Goal: Transaction & Acquisition: Purchase product/service

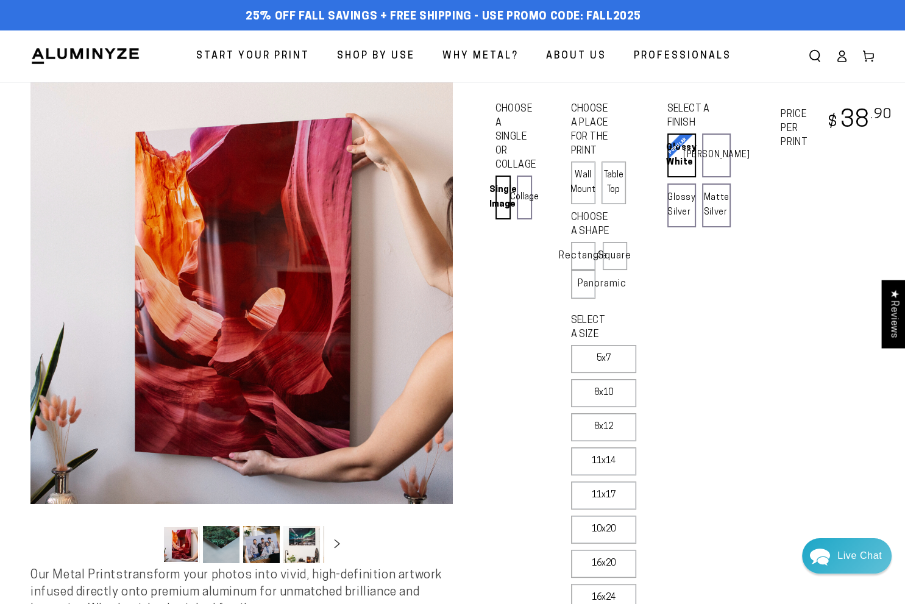
click at [719, 399] on div "SELECT A FINISH Learn more Glossy White Glossy White Our bright white glossy su…" at bounding box center [715, 479] width 96 height 756
click at [719, 511] on div "SELECT A FINISH Learn more Glossy White Glossy White Our bright white glossy su…" at bounding box center [715, 479] width 96 height 756
click at [736, 330] on div "Single Product CHOOSE A SINGLE OR COLLAGE Learn more Single Image Collage CHOOS…" at bounding box center [685, 479] width 380 height 756
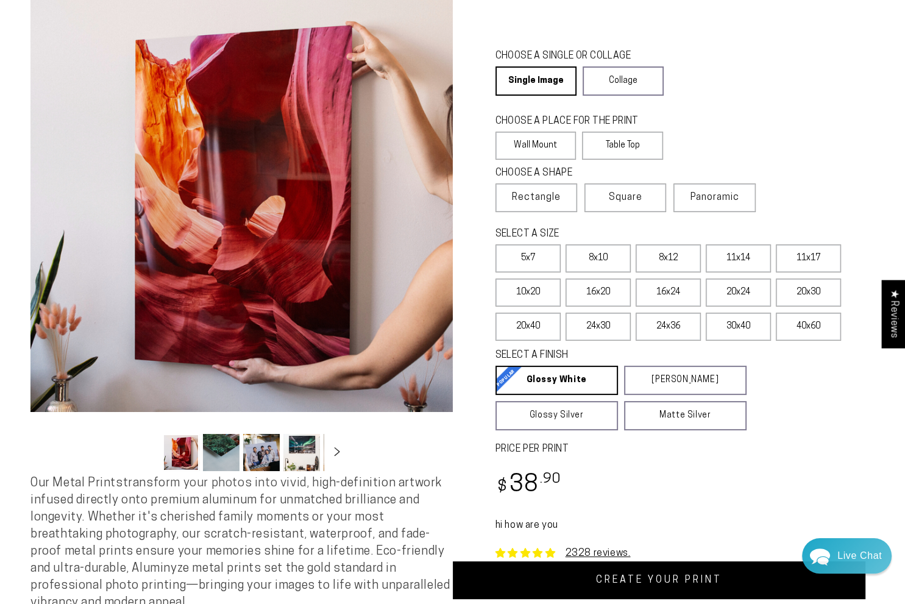
scroll to position [61, 0]
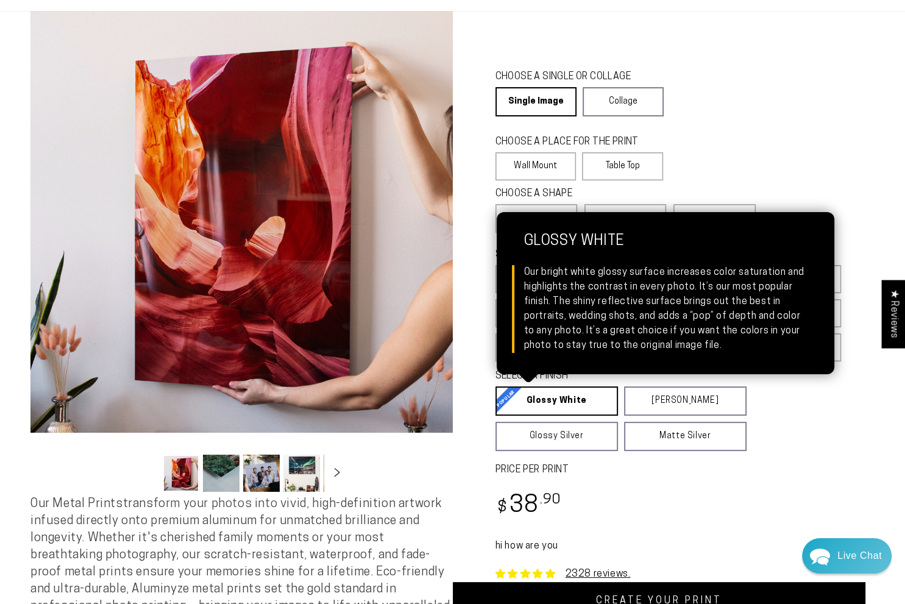
scroll to position [61, 0]
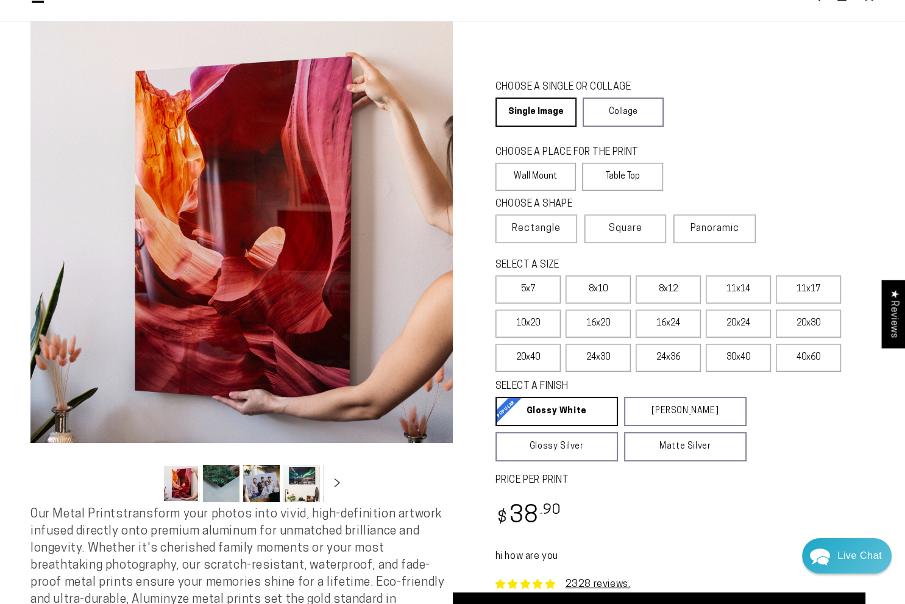
click at [830, 213] on div "CHOOSE A SHAPE Learn more Rectangle Square Panoramic" at bounding box center [685, 226] width 380 height 61
drag, startPoint x: 748, startPoint y: 105, endPoint x: 638, endPoint y: 75, distance: 114.3
click at [746, 100] on fieldset "CHOOSE A SINGLE OR COLLAGE Learn more Single Image Collage" at bounding box center [626, 103] width 262 height 46
click at [755, 506] on div "Regular price $ 38 .90 Regular price Sale price $ 38 .90" at bounding box center [685, 518] width 380 height 36
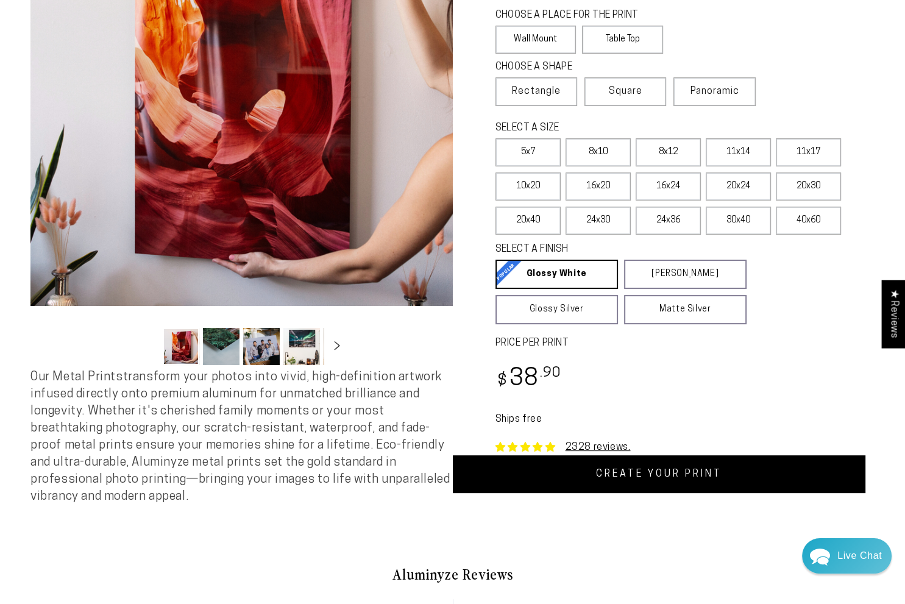
scroll to position [122, 0]
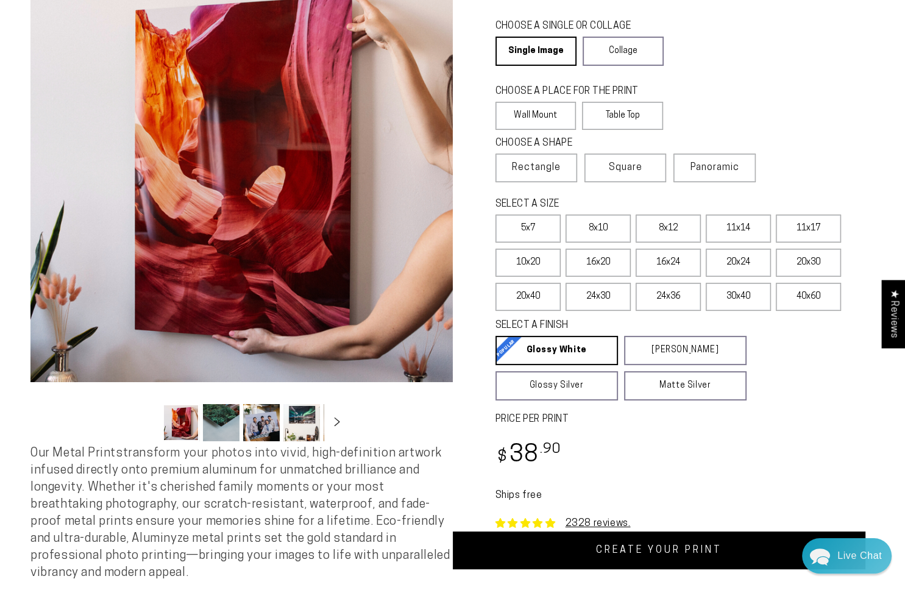
click at [778, 102] on div "CHOOSE A PLACE FOR THE PRINT Learn more Wall Mount Table Top" at bounding box center [685, 109] width 380 height 52
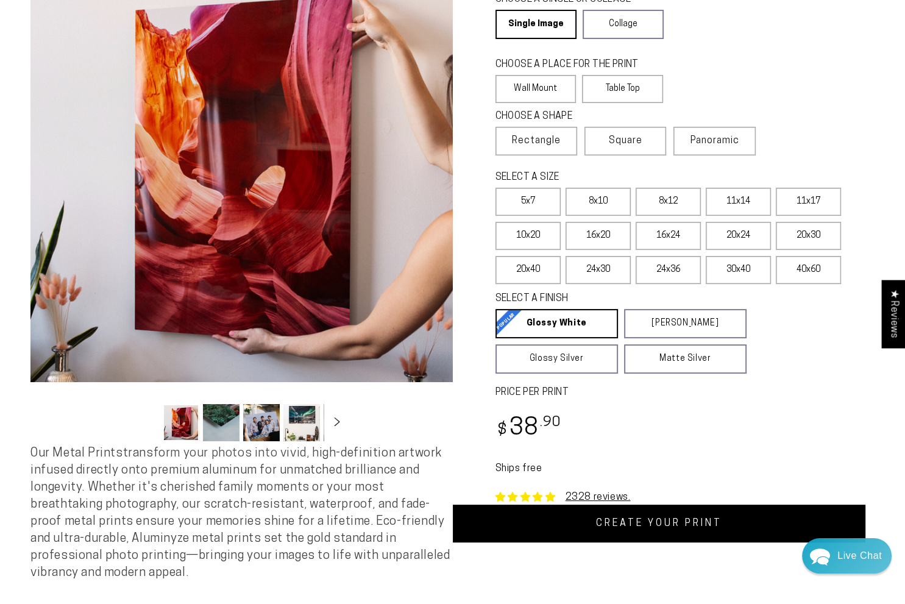
click at [773, 29] on div "CHOOSE A SINGLE OR COLLAGE Learn more Single Image Collage" at bounding box center [685, 17] width 380 height 53
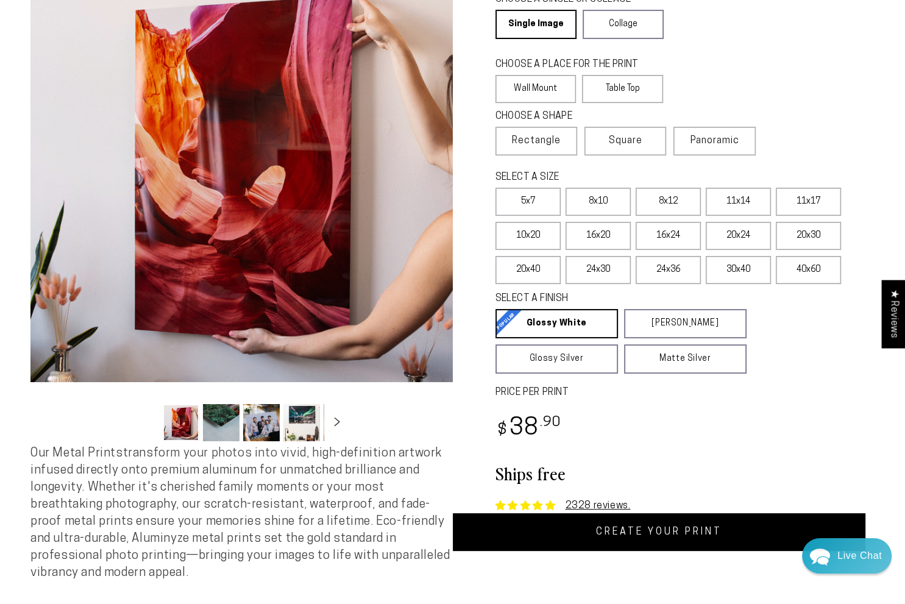
click at [753, 40] on div "CHOOSE A SINGLE OR COLLAGE Learn more Single Image Collage" at bounding box center [685, 17] width 380 height 53
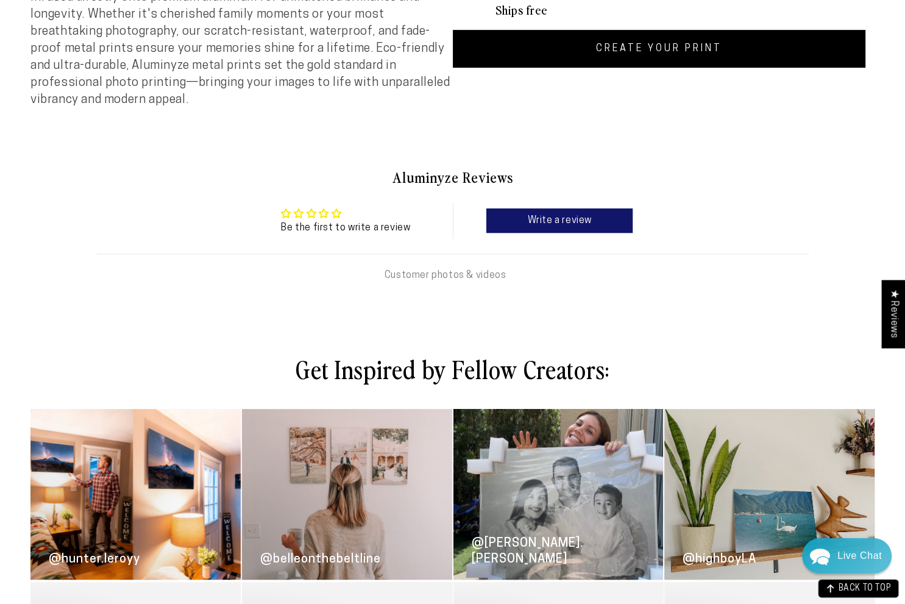
scroll to position [609, 0]
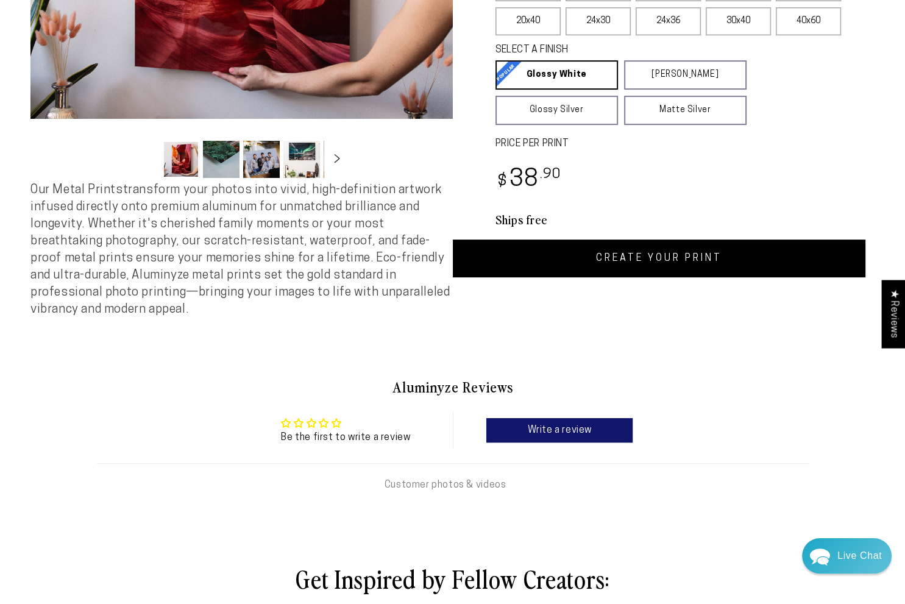
scroll to position [366, 0]
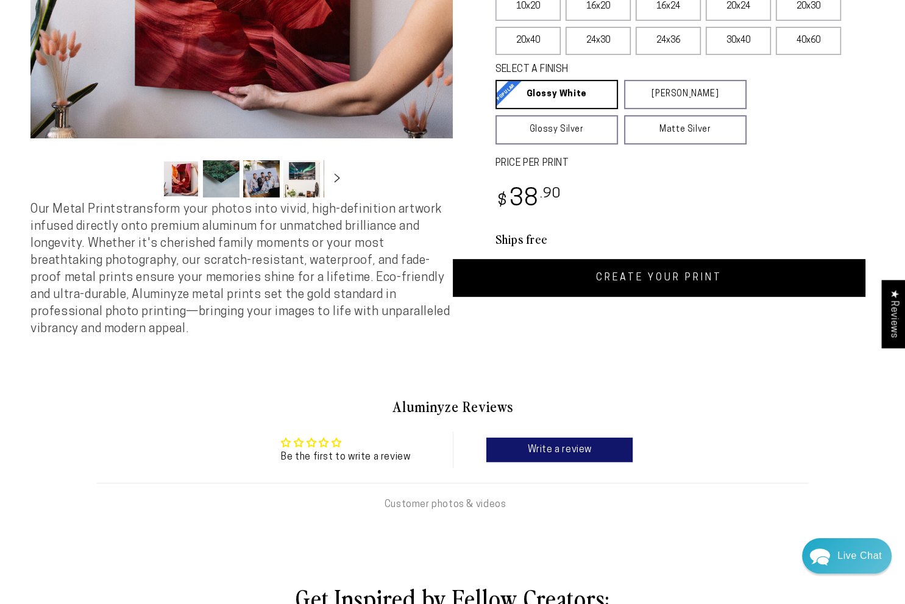
click at [578, 518] on div "Customer photos & videos" at bounding box center [453, 506] width 712 height 46
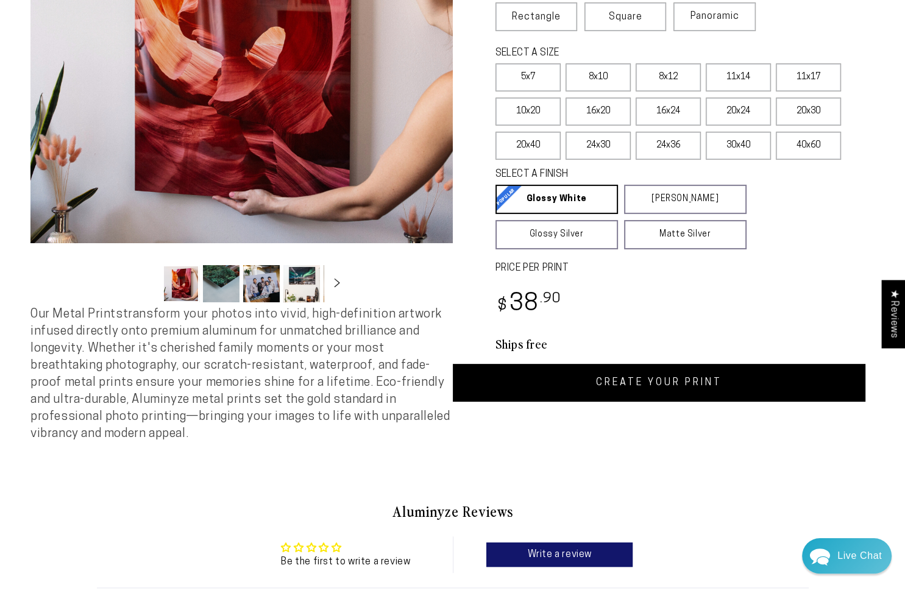
scroll to position [183, 0]
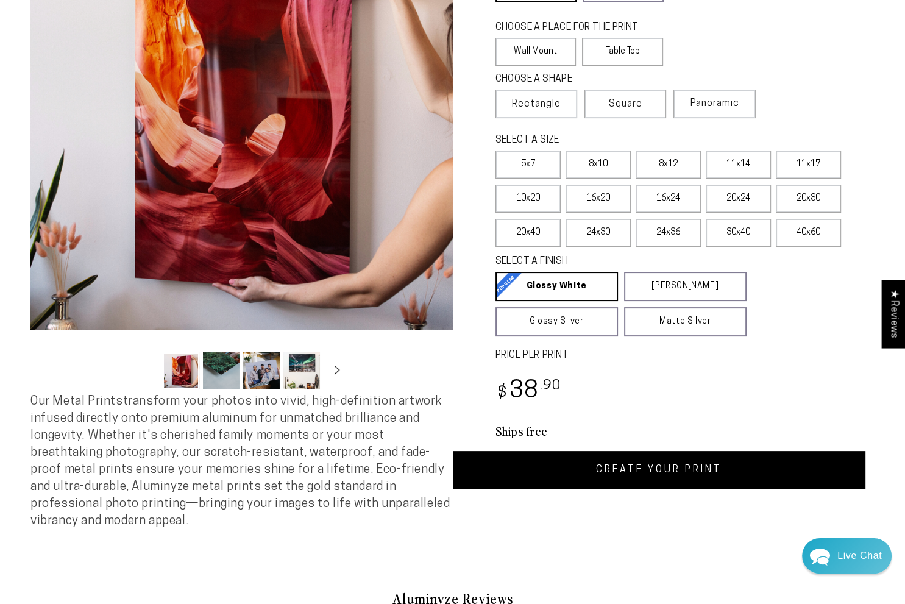
click at [807, 325] on fieldset "SELECT A FINISH Learn more Glossy White Glossy White Our bright white glossy su…" at bounding box center [681, 296] width 372 height 82
click at [814, 332] on fieldset "SELECT A FINISH Learn more Glossy White Glossy White Our bright white glossy su…" at bounding box center [681, 296] width 372 height 82
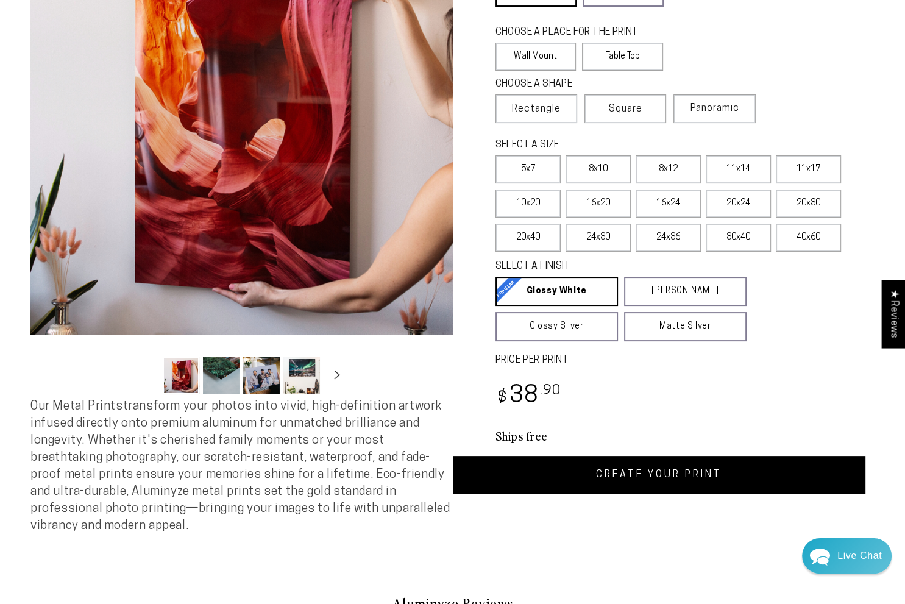
click at [725, 398] on div "Regular price $ 38 .90 Regular price Sale price $ 38 .90" at bounding box center [685, 398] width 380 height 36
click at [842, 333] on fieldset "SELECT A FINISH Learn more Glossy White Glossy White Our bright white glossy su…" at bounding box center [681, 301] width 372 height 82
click at [763, 424] on div "2328 reviews. Single Product CHOOSE A SINGLE OR COLLAGE Learn more Single Image…" at bounding box center [664, 178] width 422 height 530
drag, startPoint x: 658, startPoint y: 388, endPoint x: 622, endPoint y: 341, distance: 60.0
click at [658, 388] on div "Regular price $ 38 .90 Regular price Sale price $ 38 .90" at bounding box center [685, 398] width 380 height 36
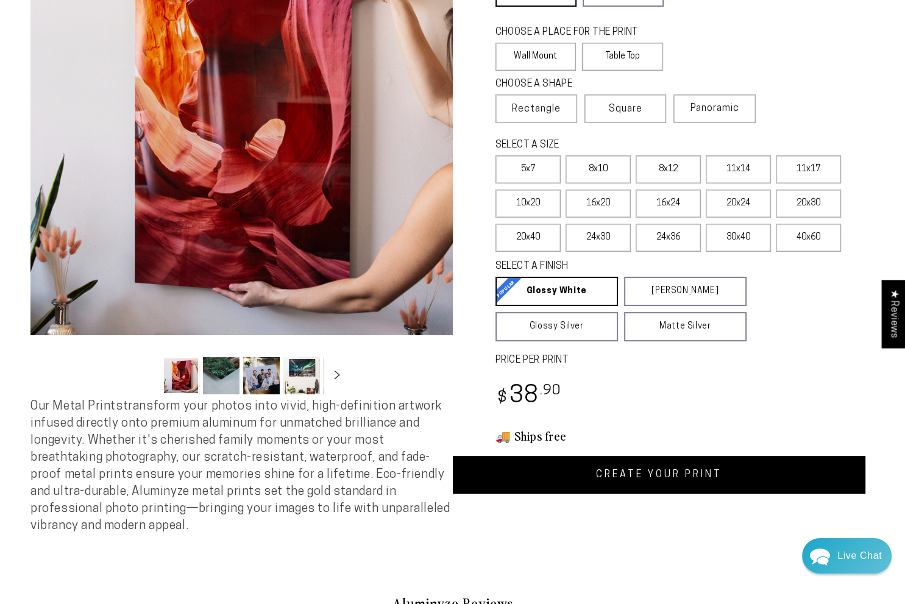
click at [775, 417] on div "2328 reviews. Single Product CHOOSE A SINGLE OR COLLAGE Learn more Single Image…" at bounding box center [664, 178] width 422 height 530
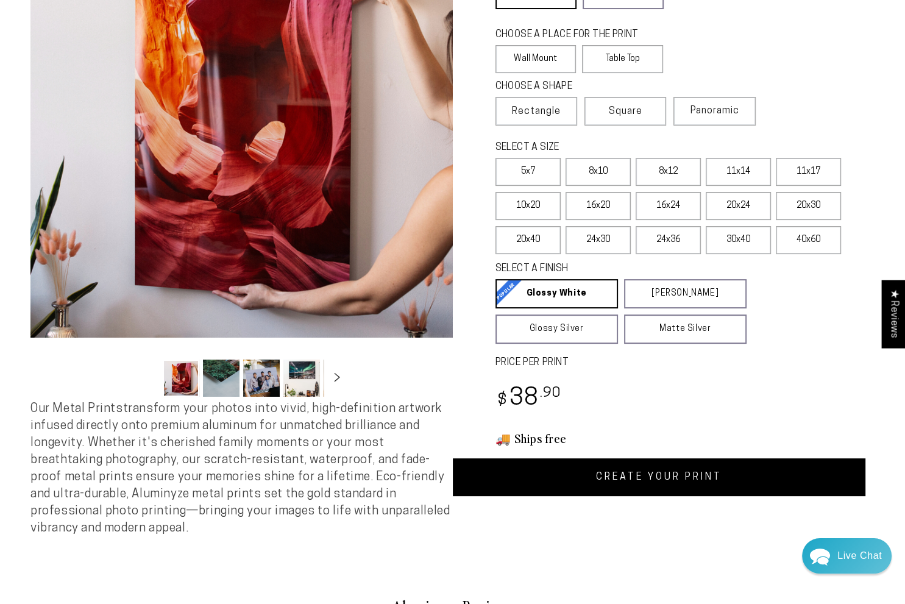
click at [790, 119] on div "CHOOSE A SHAPE Learn more Rectangle Square Panoramic" at bounding box center [685, 108] width 380 height 61
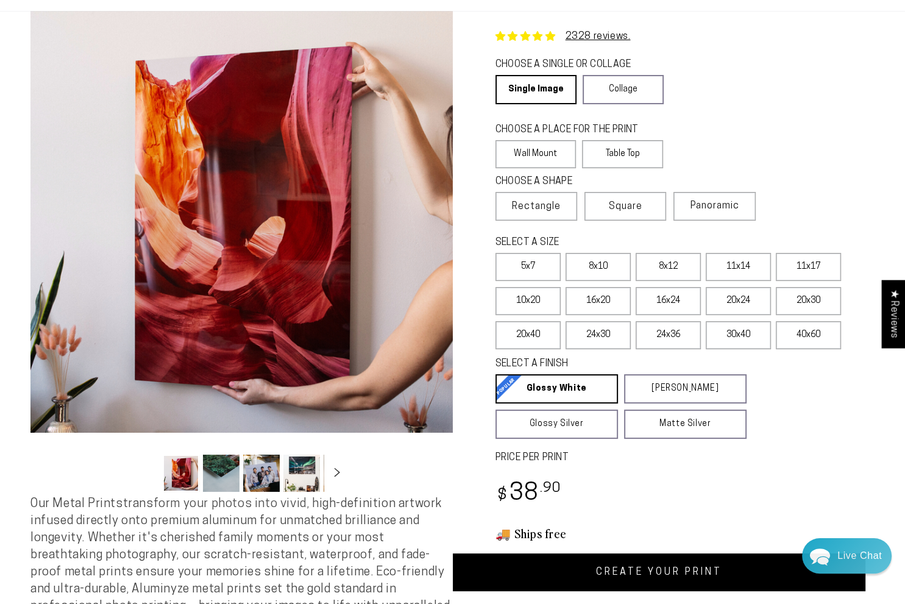
scroll to position [61, 0]
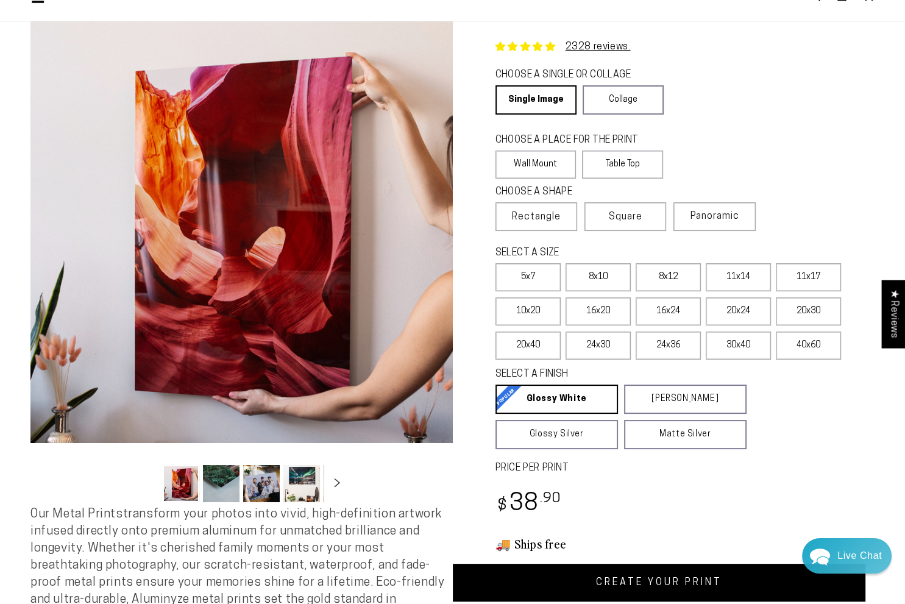
click at [825, 418] on fieldset "SELECT A FINISH Learn more Glossy White Glossy White Our bright white glossy su…" at bounding box center [681, 409] width 372 height 82
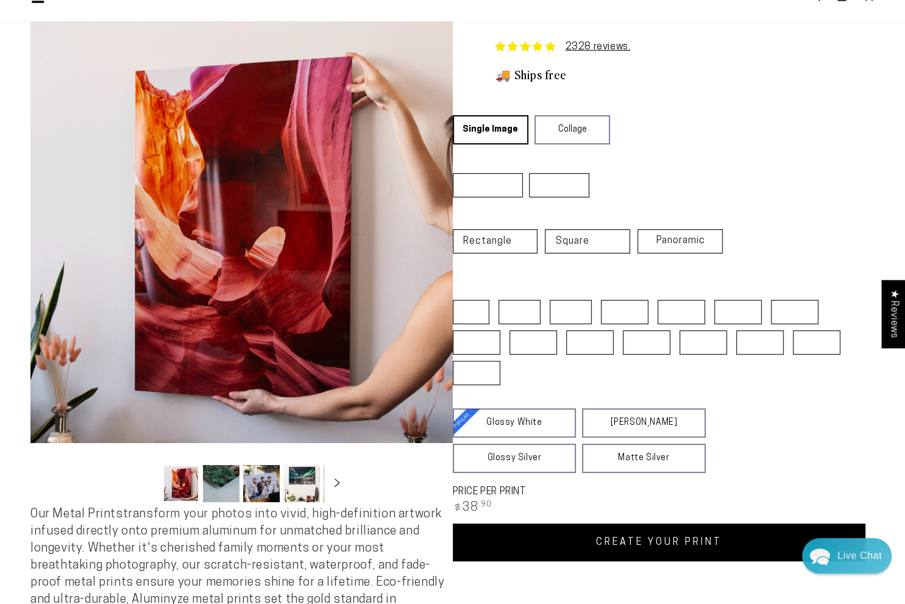
click at [708, 174] on fieldset "CHOOSE A PLACE FOR THE PRINT Learn more Wall Mount Table Top" at bounding box center [587, 176] width 268 height 48
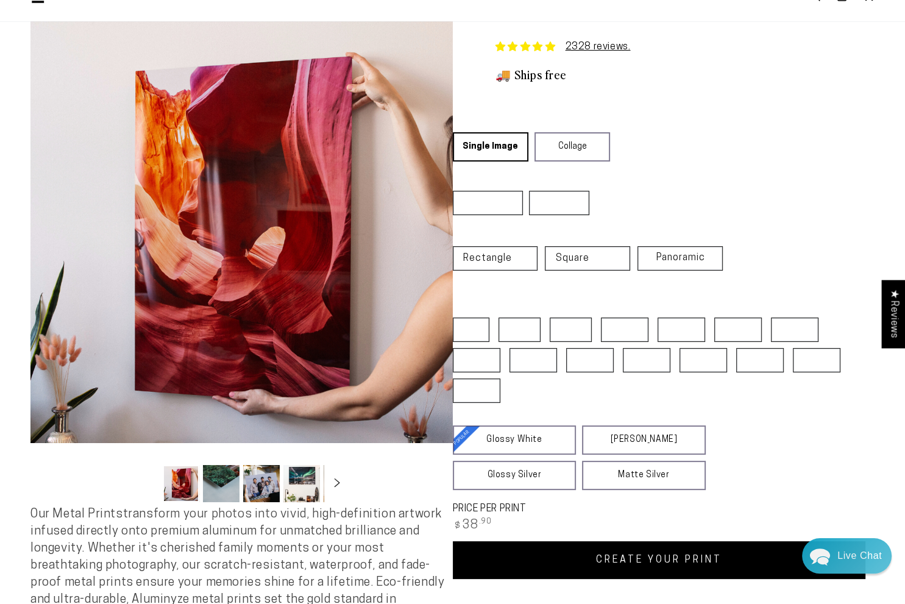
click at [716, 224] on div "CHOOSE A SHAPE Learn more Rectangle Square Panoramic" at bounding box center [664, 257] width 422 height 71
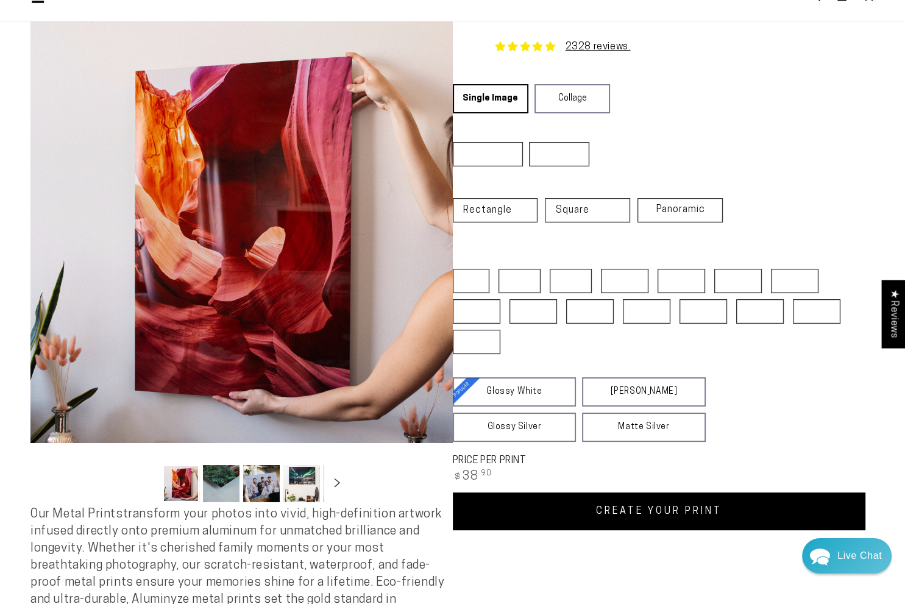
click at [747, 51] on div "2328 reviews." at bounding box center [685, 47] width 380 height 15
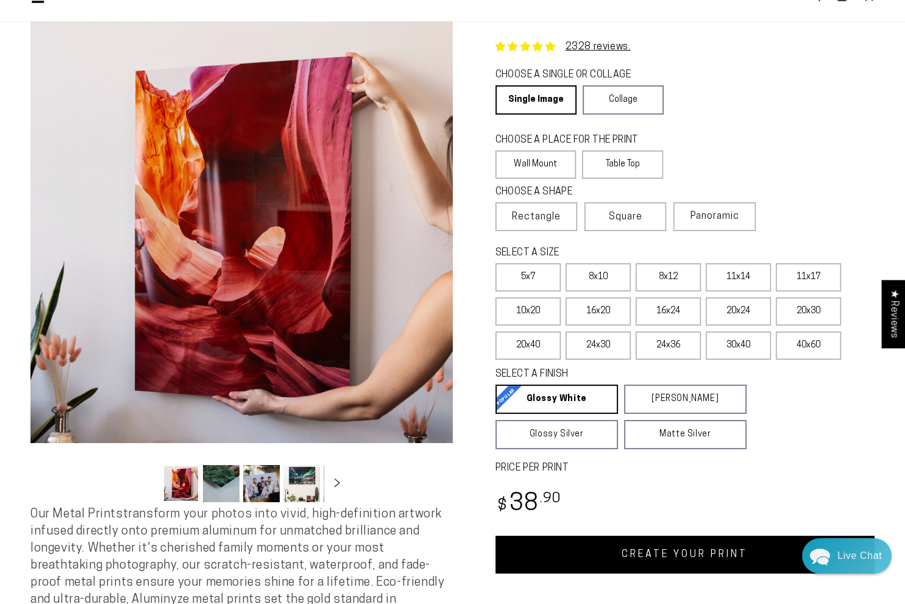
click at [759, 104] on div "CHOOSE A SINGLE OR COLLAGE Learn more Single Image Collage" at bounding box center [685, 92] width 380 height 53
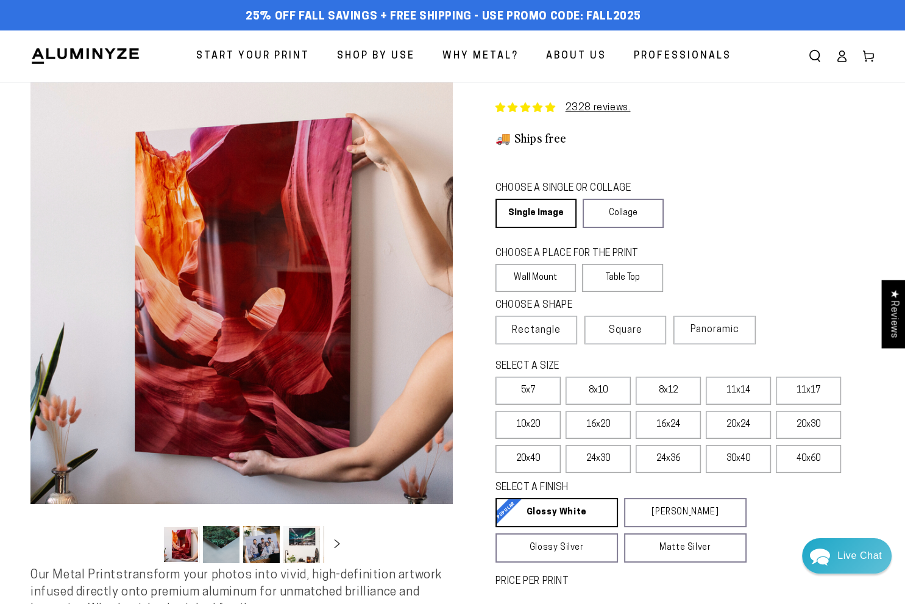
click at [714, 205] on fieldset "CHOOSE A SINGLE OR COLLAGE Learn more Single Image Collage" at bounding box center [626, 205] width 262 height 46
click at [729, 202] on fieldset "CHOOSE A SINGLE OR COLLAGE Learn more Single Image Collage" at bounding box center [626, 205] width 262 height 46
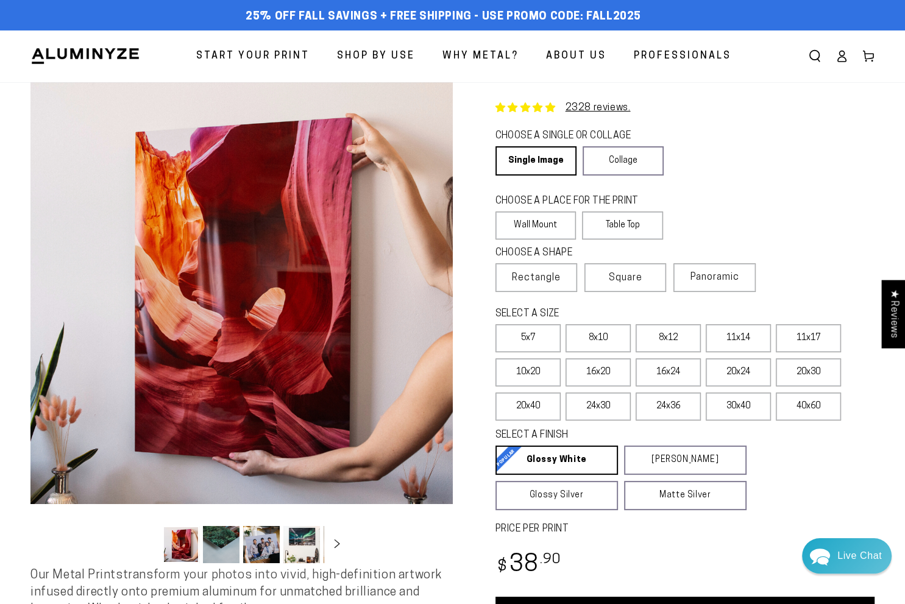
click at [788, 211] on div "CHOOSE A PLACE FOR THE PRINT Learn more Wall Mount Table Top" at bounding box center [685, 219] width 380 height 52
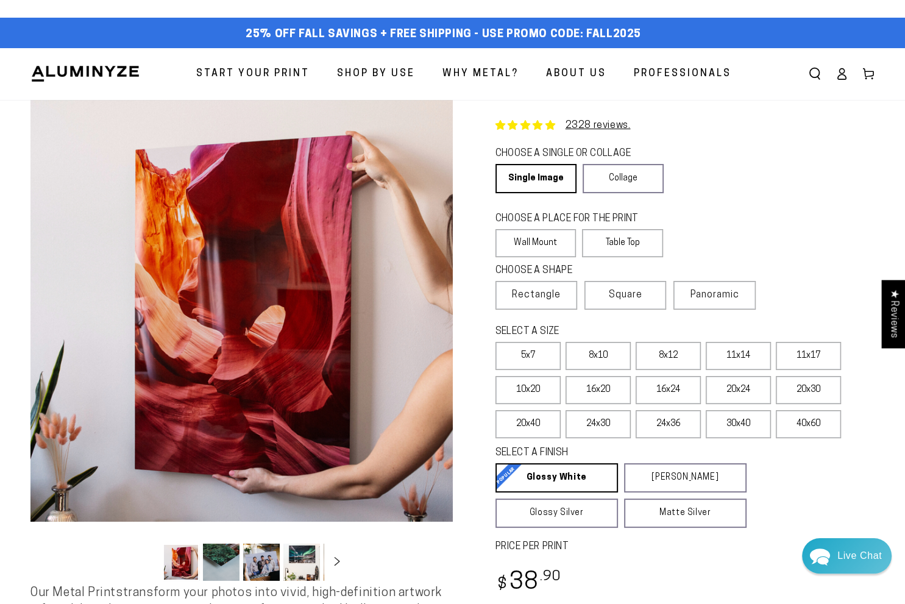
click at [802, 235] on div "CHOOSE A PLACE FOR THE PRINT Learn more Wall Mount Table Top" at bounding box center [685, 236] width 380 height 52
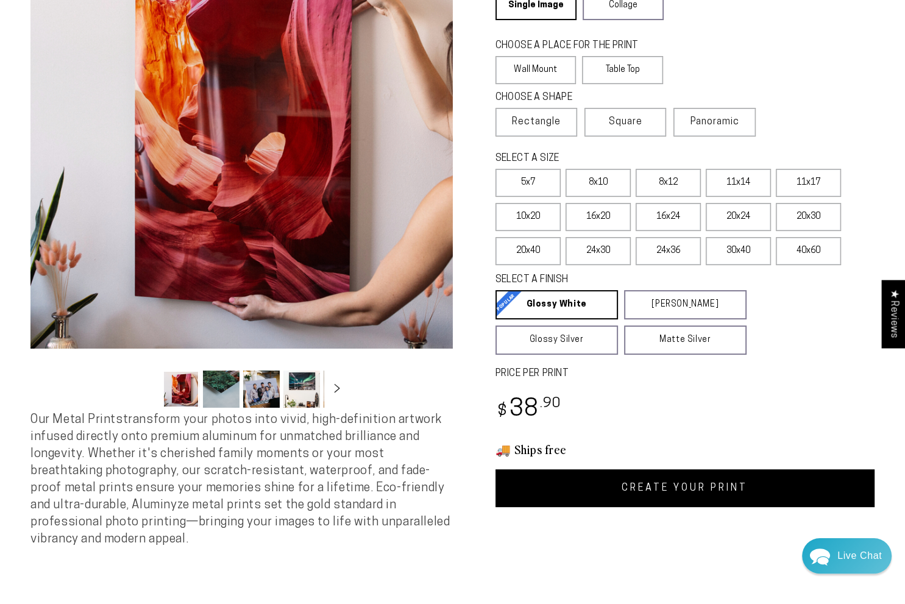
scroll to position [183, 0]
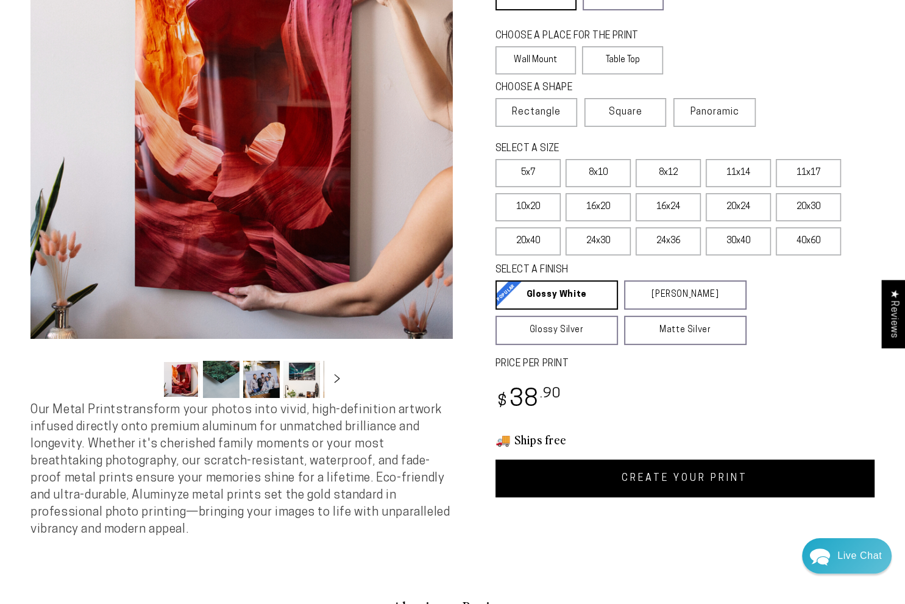
click at [550, 538] on div "2328 reviews. Single Product CHOOSE A SINGLE OR COLLAGE Learn more Single Image…" at bounding box center [664, 228] width 422 height 622
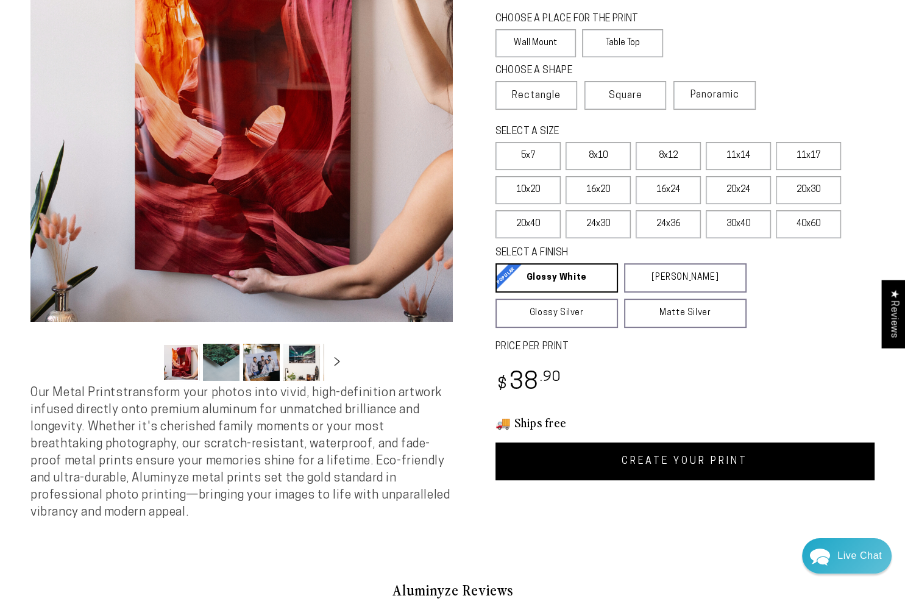
click at [793, 289] on fieldset "SELECT A FINISH Learn more Glossy White Glossy White Our bright white glossy su…" at bounding box center [681, 287] width 372 height 82
drag, startPoint x: 762, startPoint y: 51, endPoint x: 747, endPoint y: 48, distance: 14.8
click at [762, 51] on div "CHOOSE A PLACE FOR THE PRINT Learn more Wall Mount Table Top" at bounding box center [685, 36] width 380 height 52
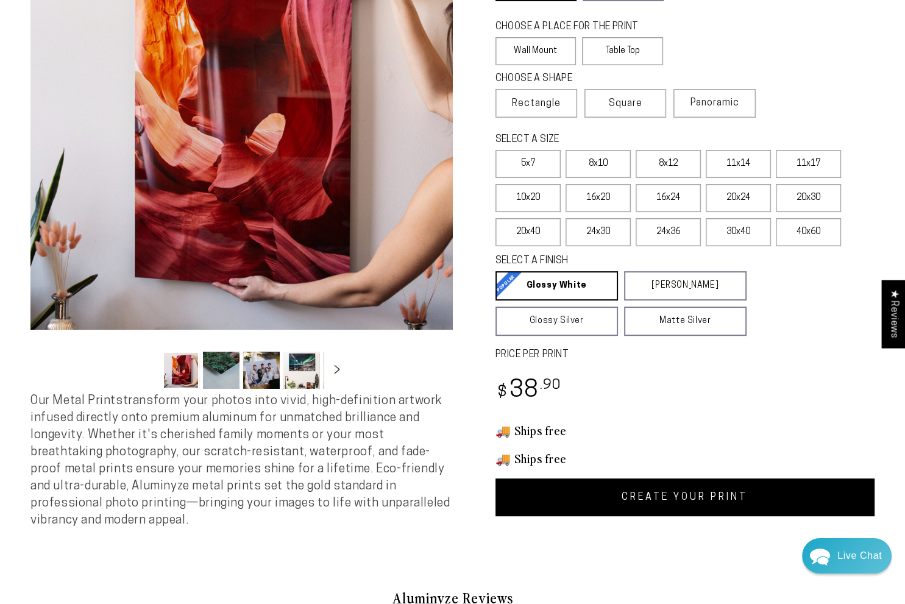
click at [680, 368] on div "2328 reviews. Single Product CHOOSE A SINGLE OR COLLAGE Learn more Single Image…" at bounding box center [664, 212] width 422 height 608
click at [741, 15] on div "2328 reviews. Single Product CHOOSE A SINGLE OR COLLAGE Learn more Single Image…" at bounding box center [664, 212] width 422 height 608
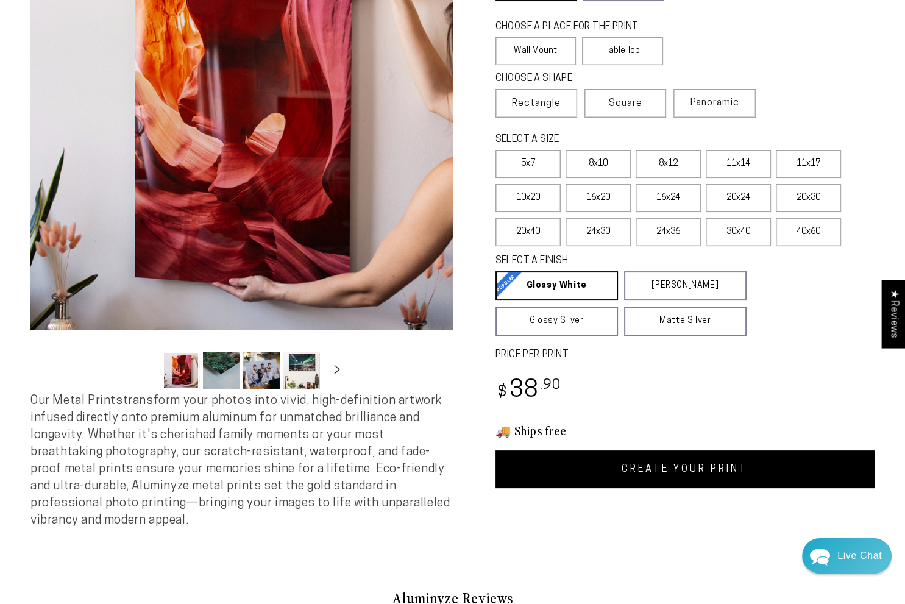
click at [764, 48] on div "CHOOSE A PLACE FOR THE PRINT Learn more Wall Mount Table Top" at bounding box center [685, 44] width 380 height 52
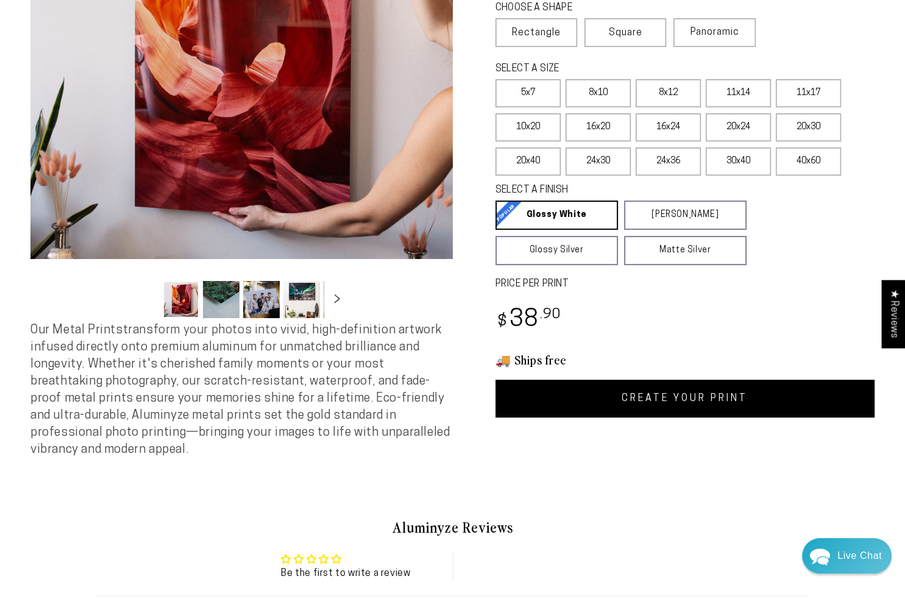
scroll to position [305, 0]
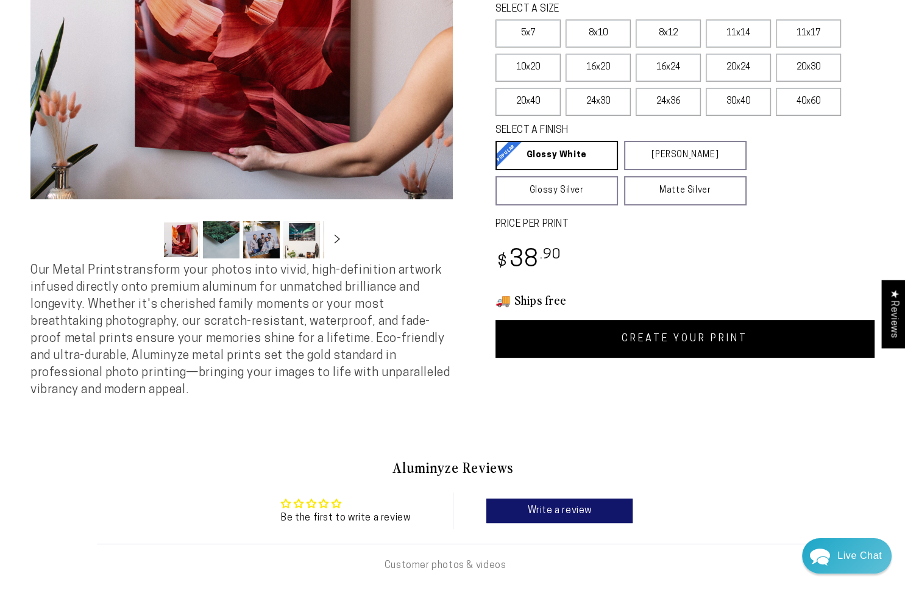
click at [678, 281] on div "2328 reviews. Single Product CHOOSE A SINGLE OR COLLAGE Learn more Single Image…" at bounding box center [664, 68] width 422 height 580
drag, startPoint x: 771, startPoint y: 438, endPoint x: 731, endPoint y: 417, distance: 45.5
click at [771, 438] on div "**********" at bounding box center [452, 523] width 905 height 205
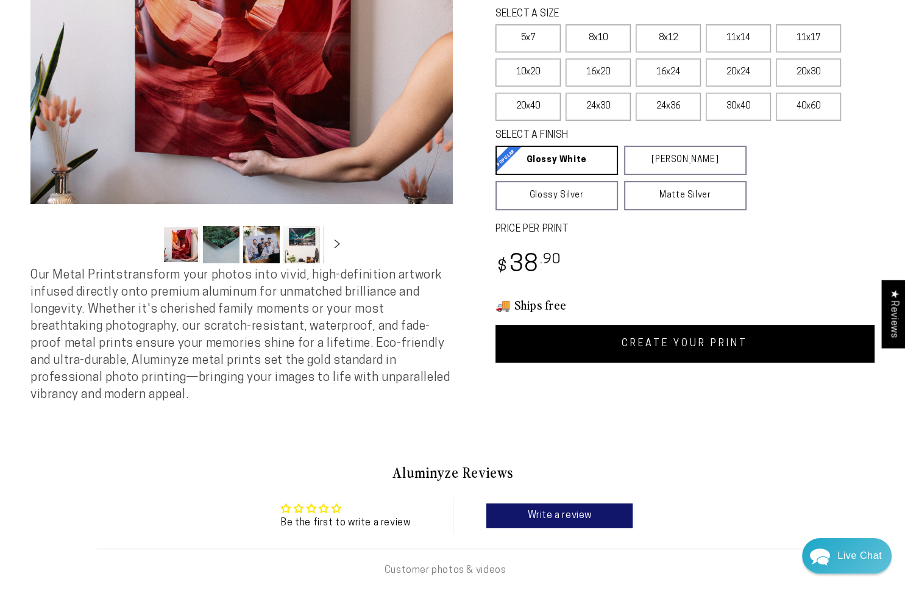
click at [778, 277] on div "Regular price $ 38 .90 Regular price Sale price $ 38 .90" at bounding box center [685, 267] width 380 height 36
click at [722, 255] on div "Regular price $ 38 .90 Regular price Sale price $ 38 .90" at bounding box center [685, 267] width 380 height 36
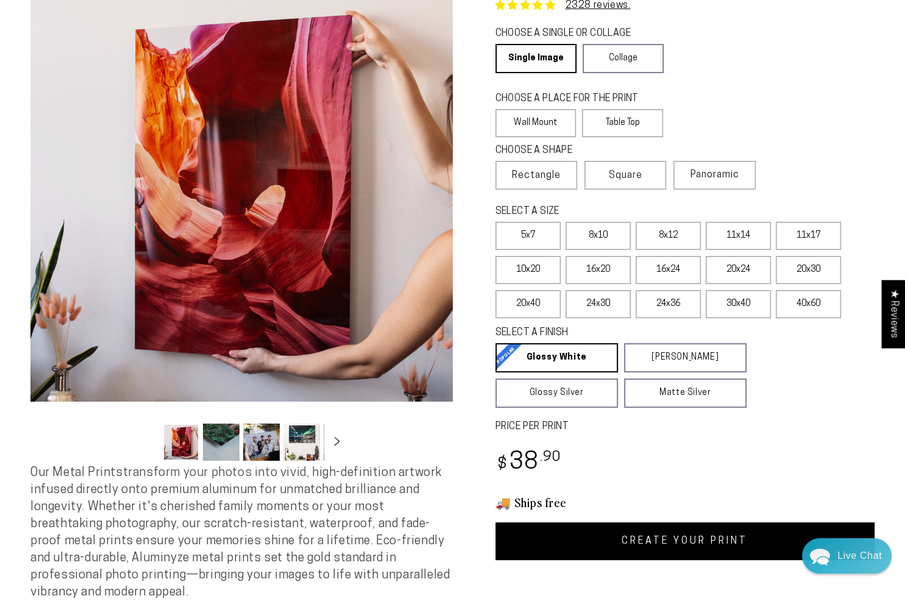
scroll to position [122, 0]
